Goal: Purchase product/service

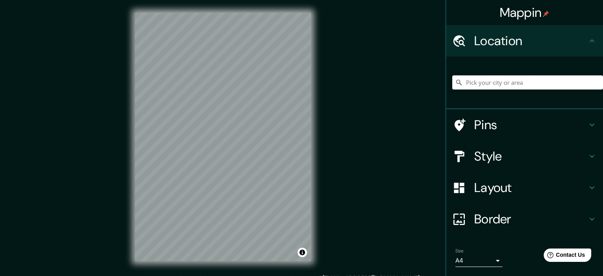
click at [466, 83] on input "Pick your city or area" at bounding box center [527, 82] width 151 height 14
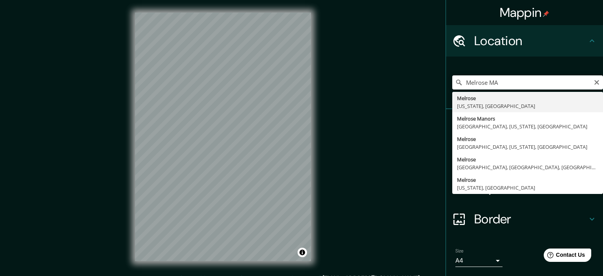
type input "[GEOGRAPHIC_DATA], [US_STATE], [GEOGRAPHIC_DATA]"
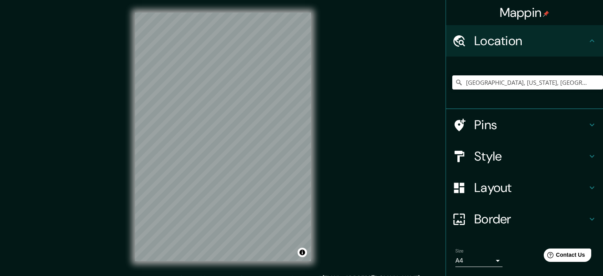
click at [593, 123] on icon at bounding box center [592, 124] width 9 height 9
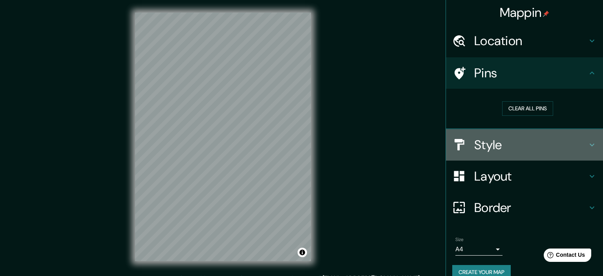
click at [590, 143] on icon at bounding box center [592, 144] width 9 height 9
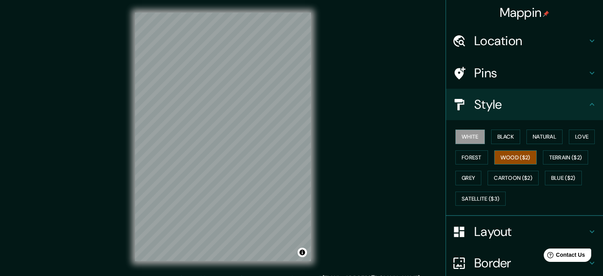
click at [519, 156] on button "Wood ($2)" at bounding box center [515, 157] width 42 height 15
click at [522, 175] on button "Cartoon ($2)" at bounding box center [513, 178] width 51 height 15
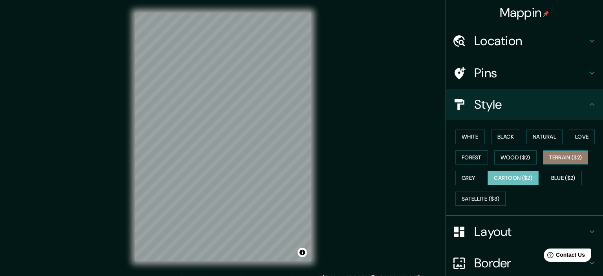
click at [559, 159] on button "Terrain ($2)" at bounding box center [566, 157] width 46 height 15
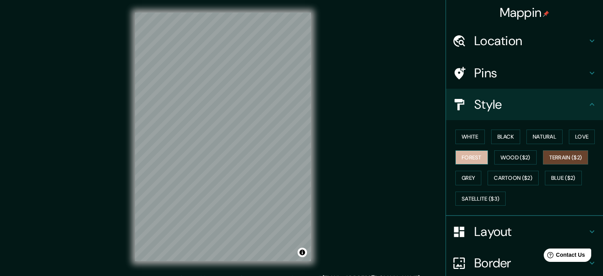
click at [478, 161] on button "Forest" at bounding box center [472, 157] width 33 height 15
click at [475, 178] on button "Grey" at bounding box center [469, 178] width 26 height 15
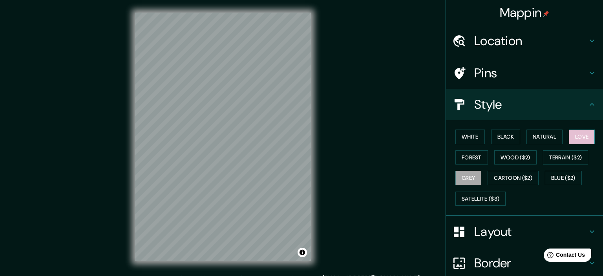
click at [579, 136] on button "Love" at bounding box center [582, 137] width 26 height 15
click at [489, 199] on button "Satellite ($3)" at bounding box center [481, 199] width 50 height 15
click at [589, 230] on icon at bounding box center [592, 231] width 9 height 9
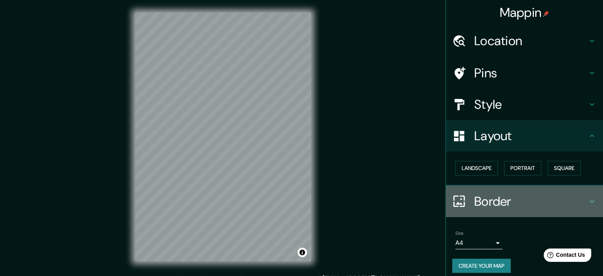
click at [591, 202] on icon at bounding box center [592, 201] width 9 height 9
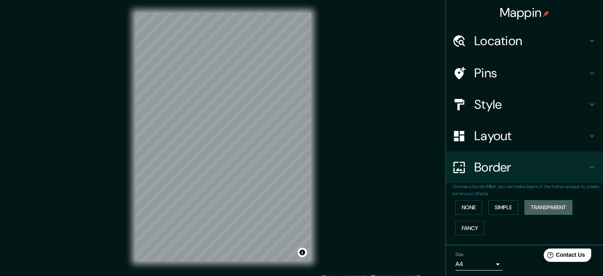
click at [547, 205] on button "Transparent" at bounding box center [549, 207] width 48 height 15
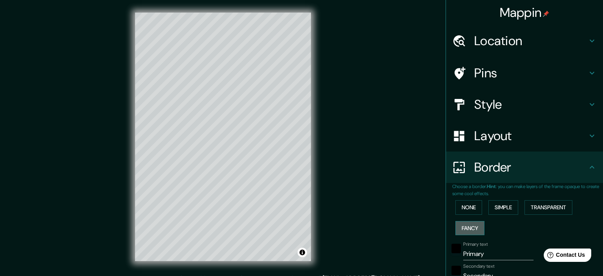
click at [475, 227] on button "Fancy" at bounding box center [470, 228] width 29 height 15
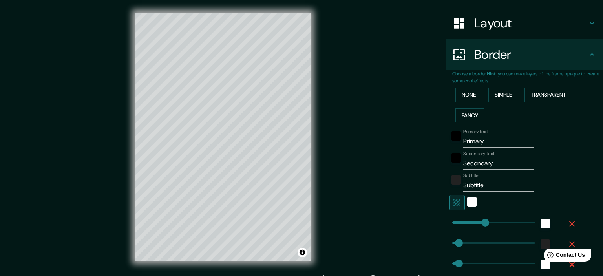
scroll to position [124, 0]
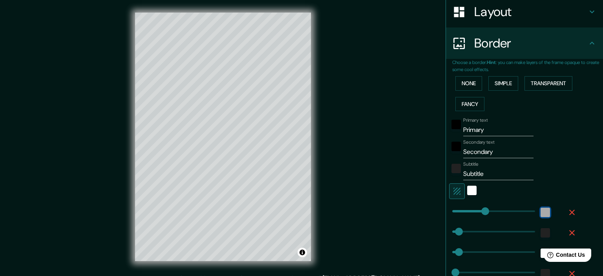
click at [547, 210] on div "white" at bounding box center [545, 212] width 9 height 9
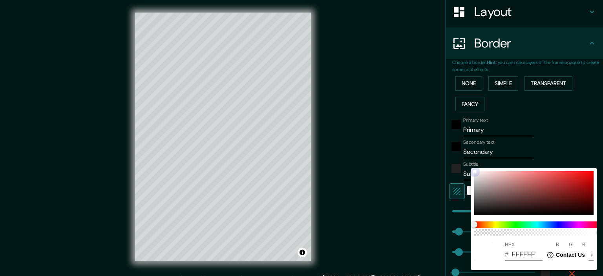
click at [554, 206] on div at bounding box center [533, 193] width 119 height 44
type input "179"
type input "36"
type input "18"
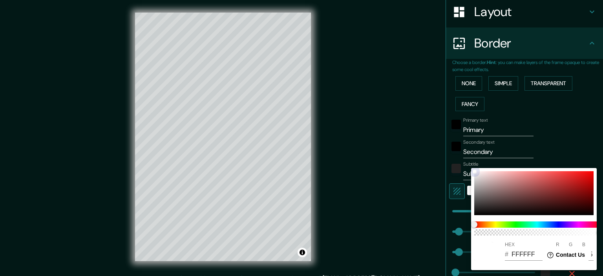
type input "331111"
type input "51"
type input "17"
click at [430, 196] on div at bounding box center [301, 138] width 603 height 276
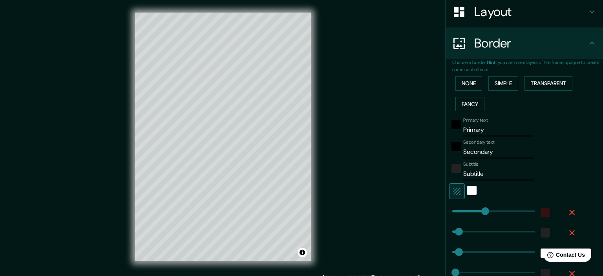
click at [67, 16] on div "Mappin Location [GEOGRAPHIC_DATA], [US_STATE], [GEOGRAPHIC_DATA] Pins Style Lay…" at bounding box center [301, 143] width 603 height 286
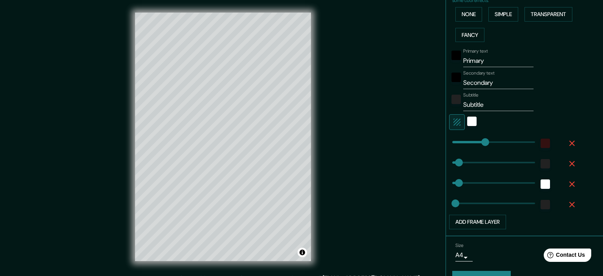
scroll to position [211, 0]
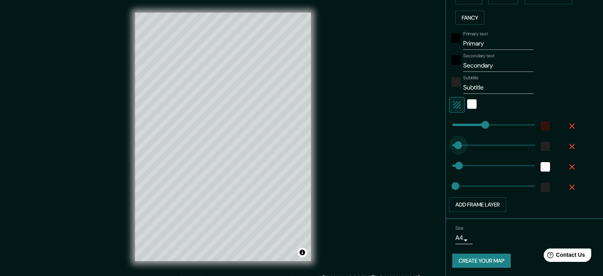
type input "0"
drag, startPoint x: 459, startPoint y: 142, endPoint x: 452, endPoint y: 140, distance: 7.3
type input "179"
type input "36"
type input "18"
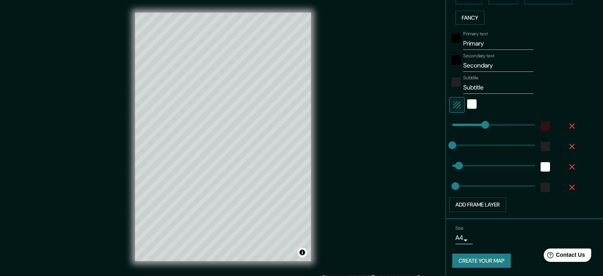
type input "36"
type input "21"
type input "179"
type input "36"
click at [472, 202] on button "Add frame layer" at bounding box center [477, 205] width 57 height 15
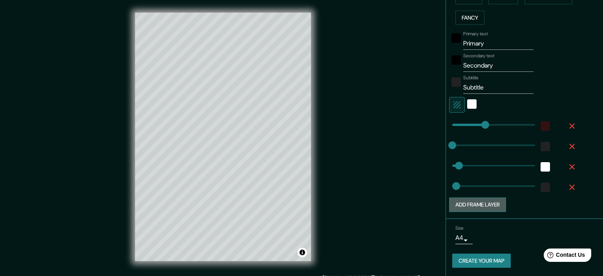
type input "179"
type input "36"
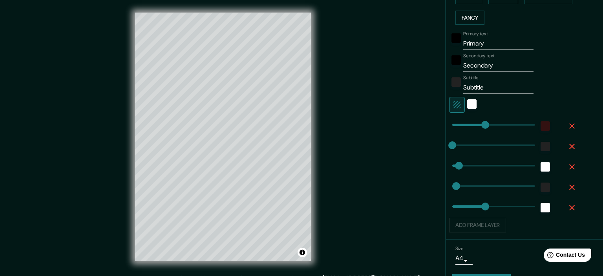
scroll to position [231, 0]
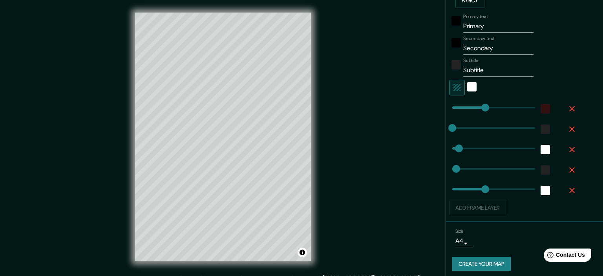
type input "179"
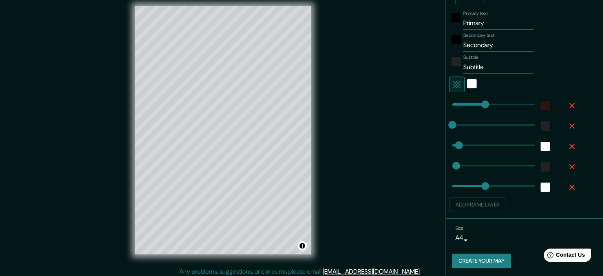
scroll to position [10, 0]
